Goal: Task Accomplishment & Management: Complete application form

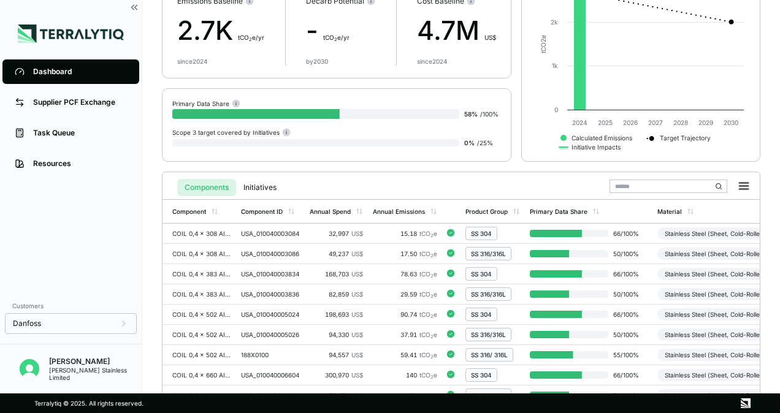
scroll to position [64, 0]
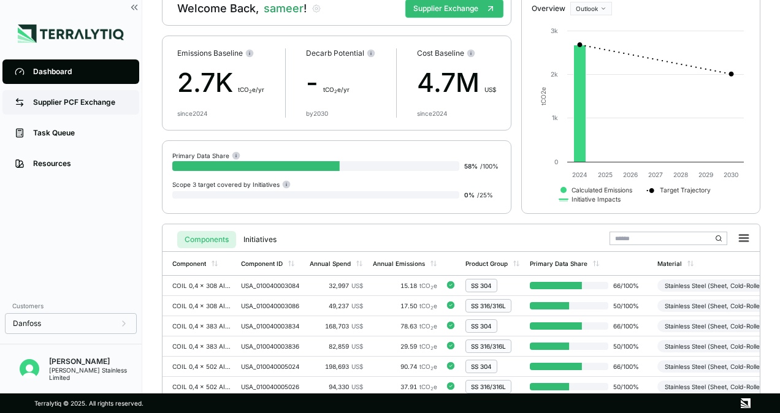
click at [62, 102] on div "Supplier PCF Exchange" at bounding box center [80, 103] width 94 height 10
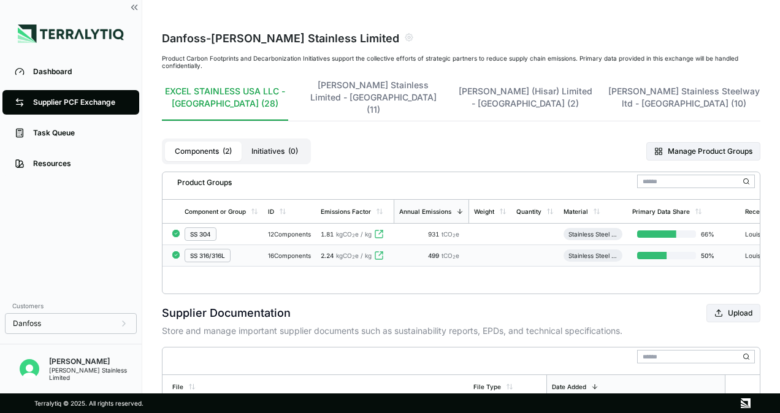
scroll to position [31, 0]
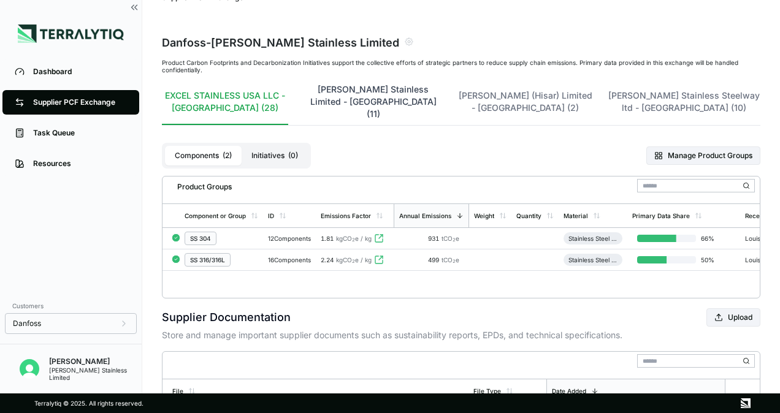
click at [372, 98] on button "[PERSON_NAME] Stainless Limited - [GEOGRAPHIC_DATA] (11)" at bounding box center [373, 104] width 141 height 42
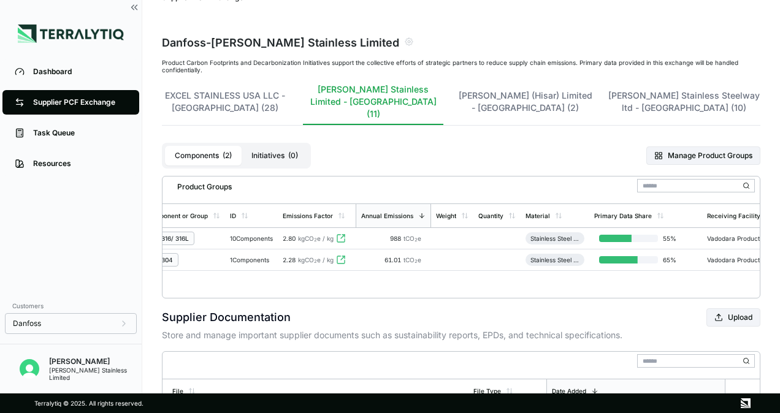
scroll to position [0, 0]
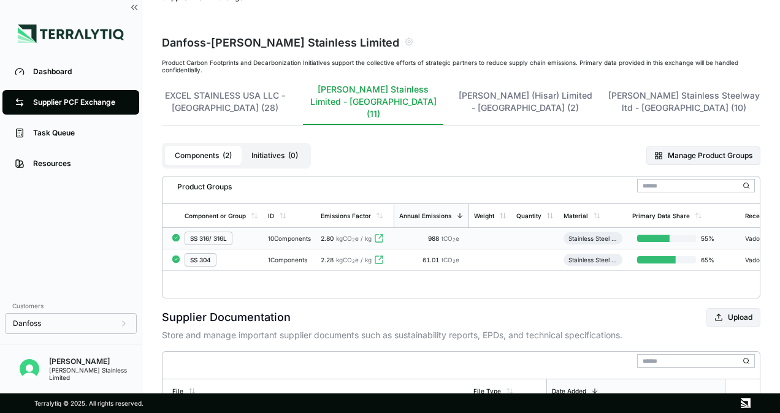
click at [244, 232] on div "SS 316/ 316L" at bounding box center [222, 238] width 74 height 13
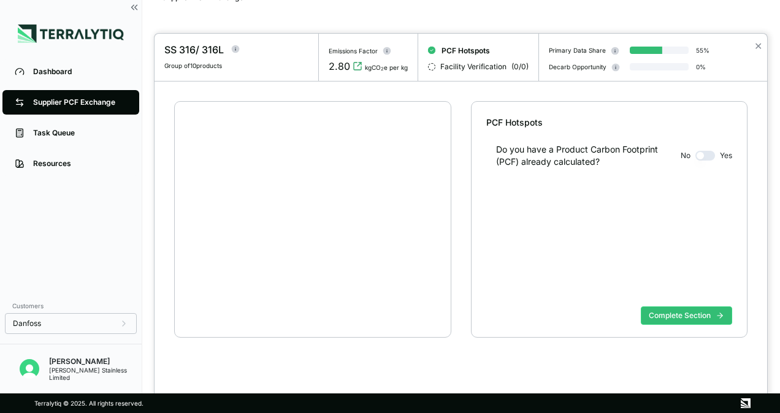
scroll to position [23, 0]
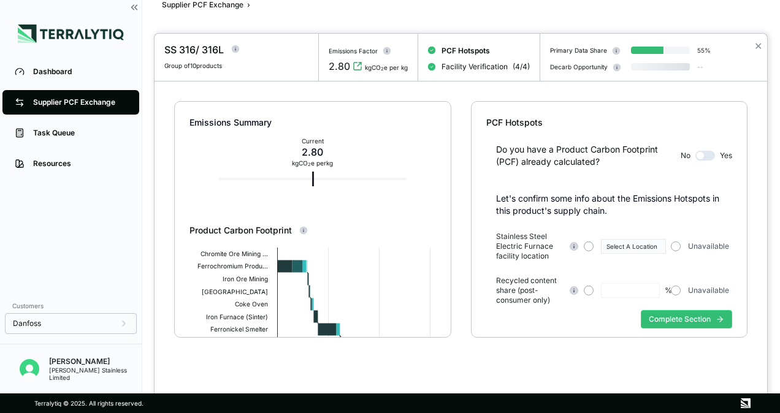
type input "**"
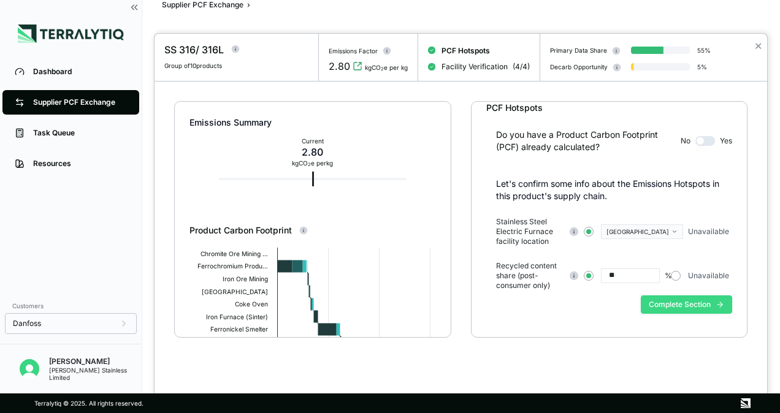
click at [688, 303] on button "Complete Section" at bounding box center [686, 305] width 91 height 18
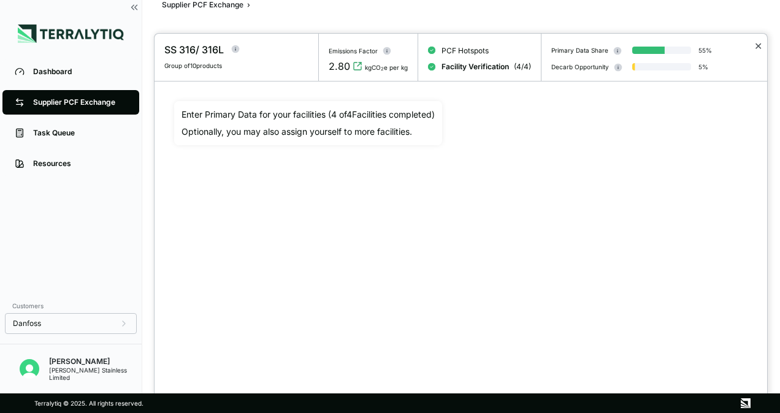
click at [756, 43] on button "✕" at bounding box center [759, 46] width 8 height 15
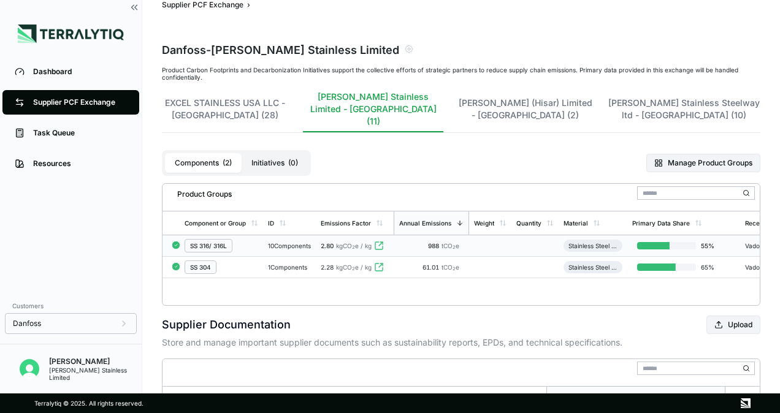
click at [301, 264] on div "1 Components" at bounding box center [289, 267] width 43 height 7
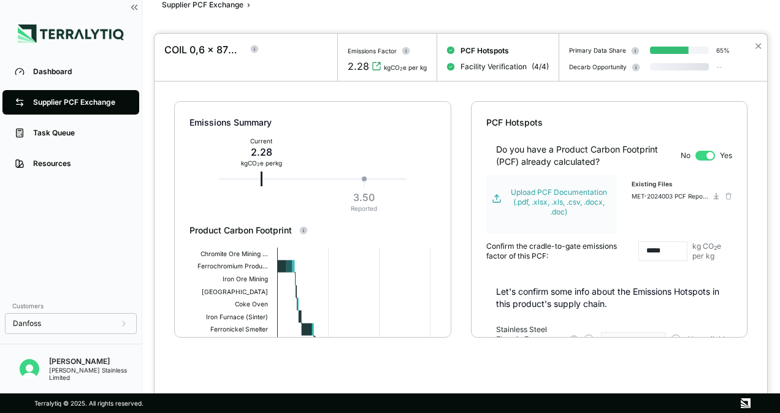
type input "**"
click at [44, 103] on div at bounding box center [390, 206] width 780 height 413
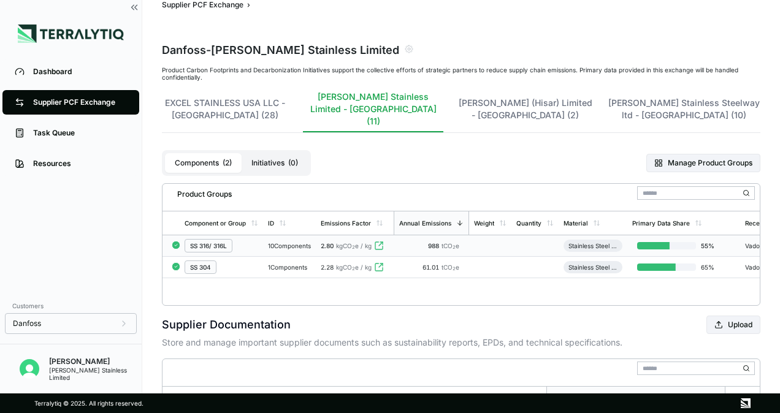
click at [232, 239] on div "SS 316/ 316L" at bounding box center [209, 245] width 48 height 13
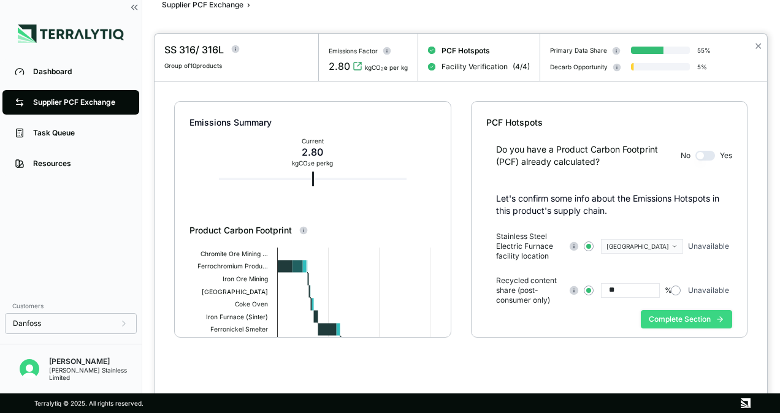
click at [677, 321] on button "Complete Section" at bounding box center [686, 319] width 91 height 18
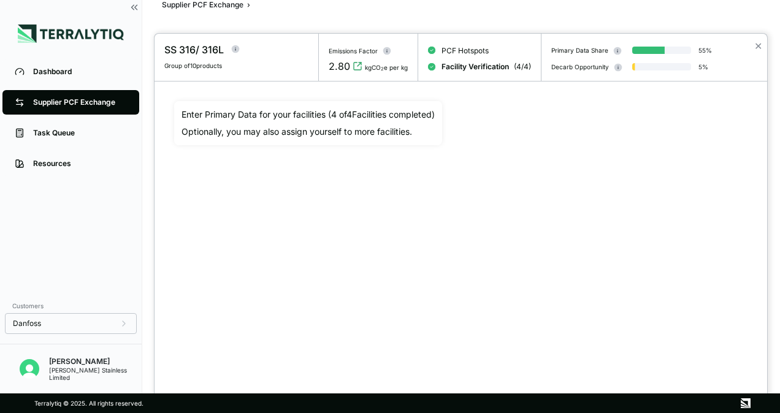
click at [74, 104] on div at bounding box center [390, 206] width 780 height 413
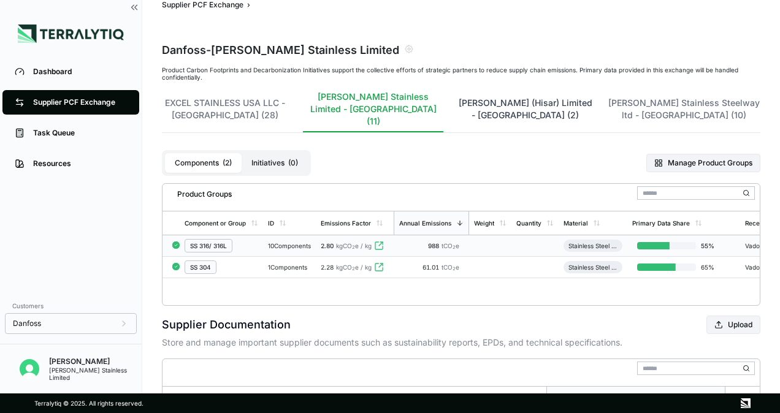
click at [519, 99] on button "[PERSON_NAME] (Hisar) Limited - [GEOGRAPHIC_DATA] (2)" at bounding box center [525, 112] width 134 height 42
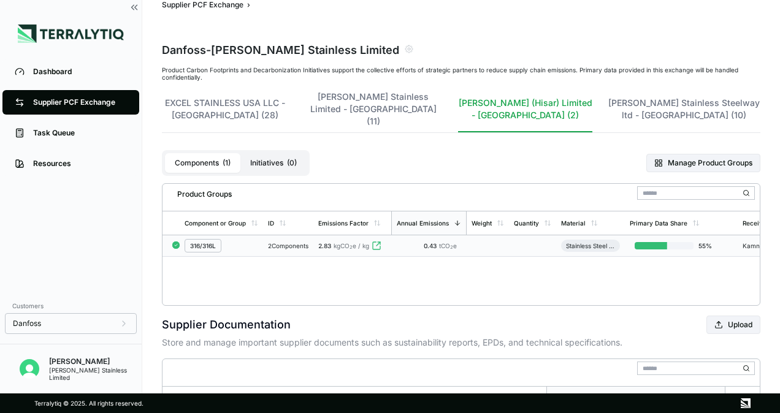
click at [237, 239] on div "316/316L" at bounding box center [222, 245] width 74 height 13
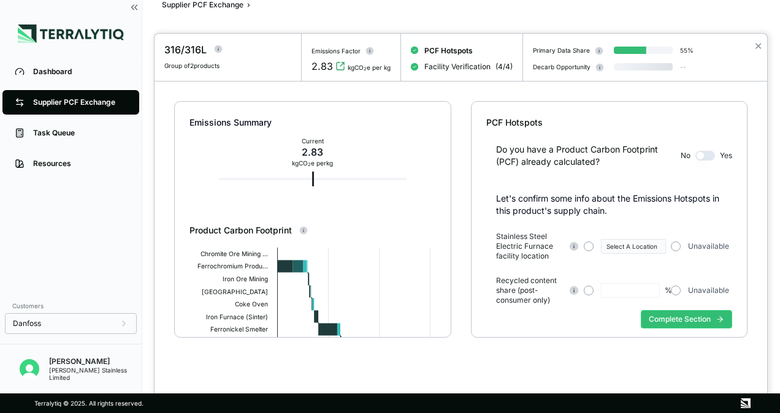
scroll to position [15, 0]
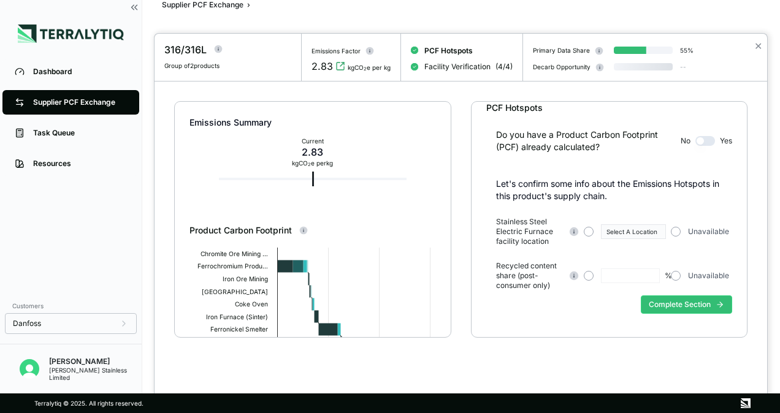
type input "**"
click at [726, 302] on button "Complete Section" at bounding box center [686, 305] width 91 height 18
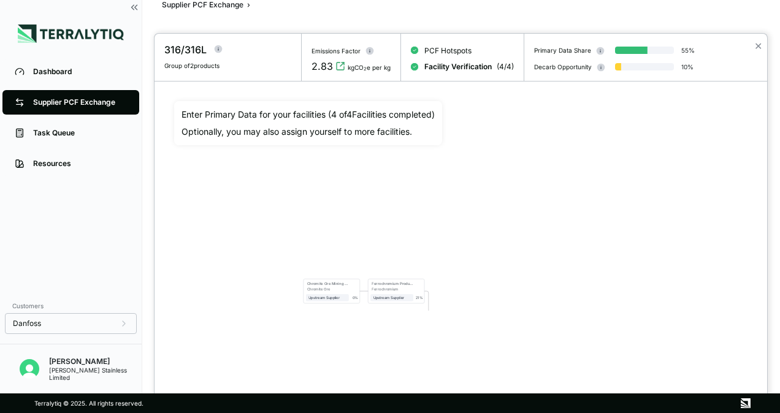
click at [72, 101] on div at bounding box center [390, 206] width 780 height 413
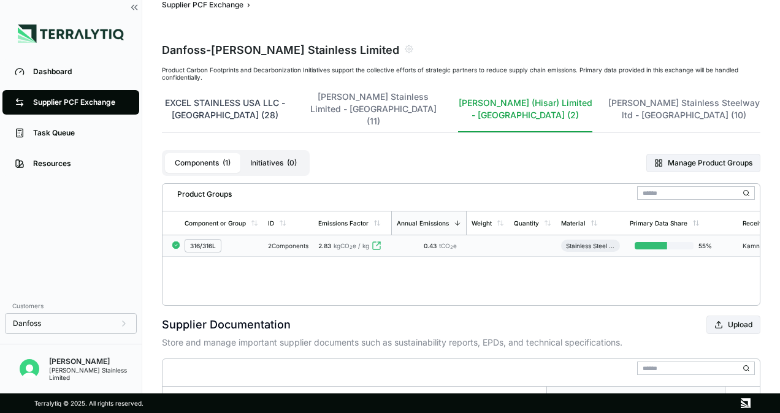
click at [265, 99] on button "EXCEL STAINLESS USA LLC - [GEOGRAPHIC_DATA] (28)" at bounding box center [225, 112] width 126 height 42
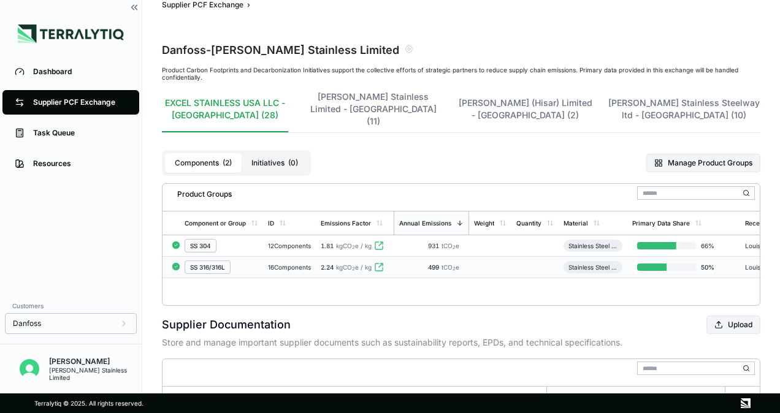
click at [325, 264] on span "2.24" at bounding box center [327, 267] width 13 height 7
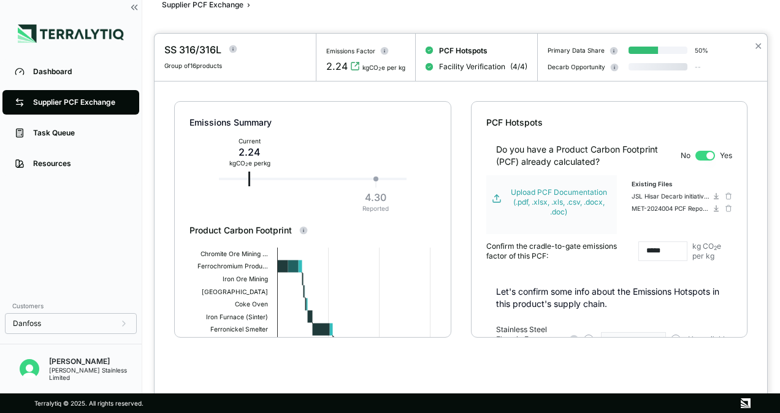
type input "**"
click at [44, 102] on div at bounding box center [390, 206] width 780 height 413
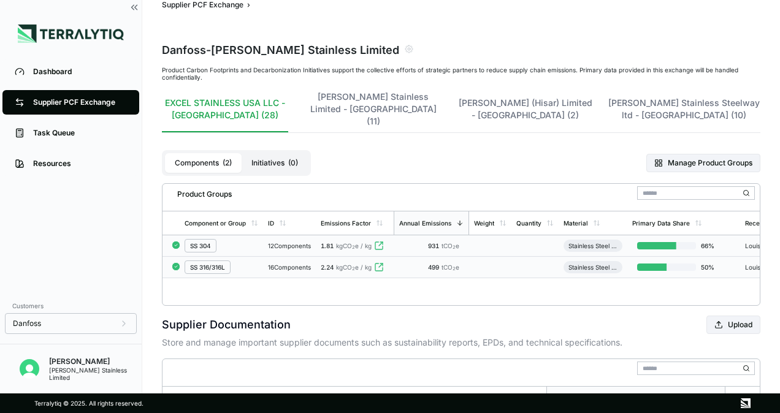
click at [297, 236] on td "12 Components" at bounding box center [289, 246] width 53 height 21
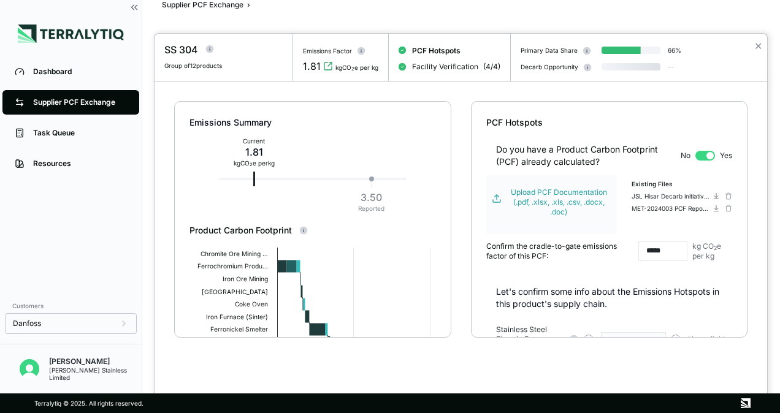
type input "**"
click at [64, 136] on div at bounding box center [390, 206] width 780 height 413
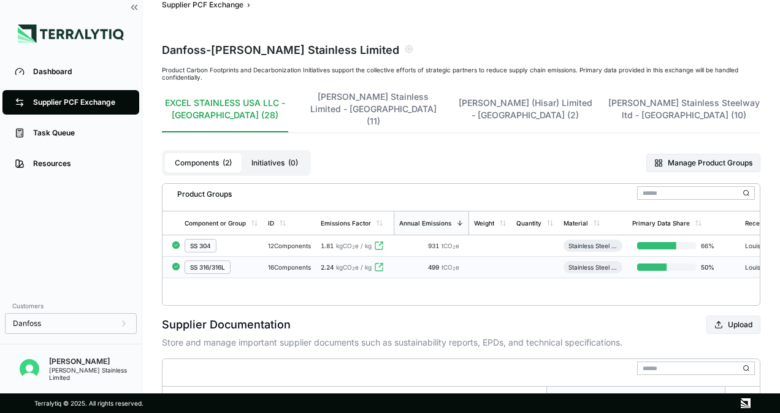
click at [64, 136] on div "Task Queue" at bounding box center [80, 133] width 94 height 10
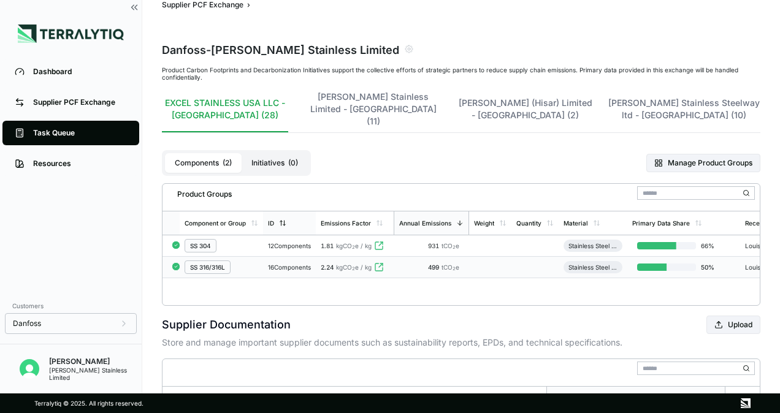
scroll to position [91, 0]
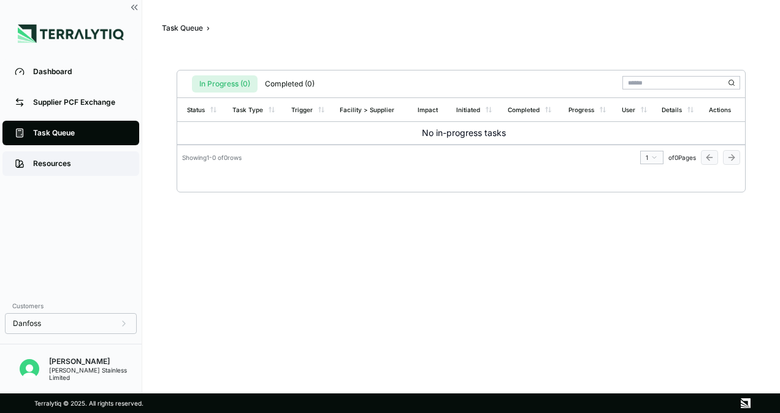
click at [63, 164] on div "Resources" at bounding box center [80, 164] width 94 height 10
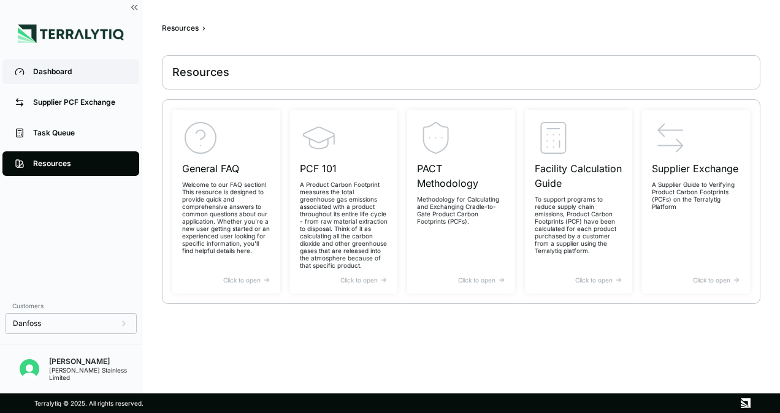
click at [56, 72] on div "Dashboard" at bounding box center [80, 72] width 94 height 10
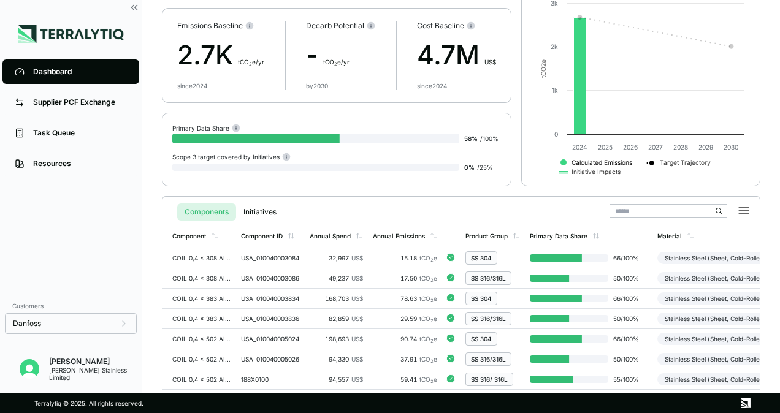
scroll to position [133, 0]
